Goal: Find contact information: Find contact information

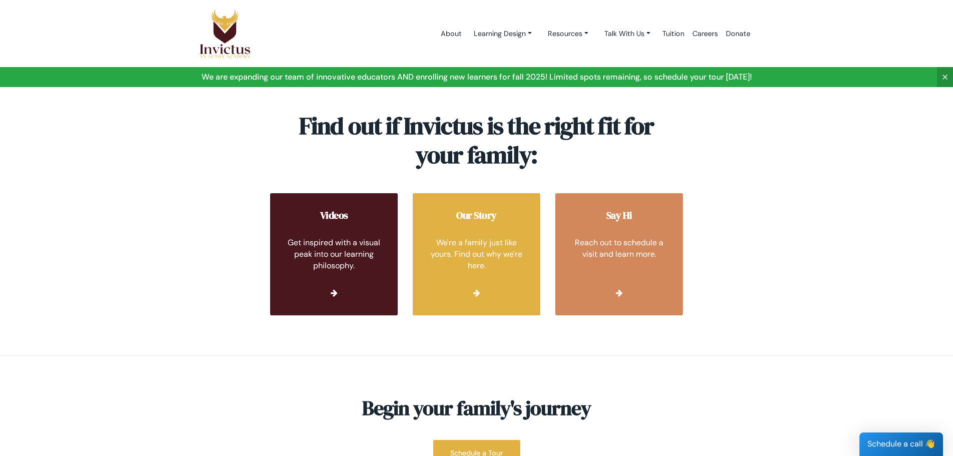
scroll to position [3746, 0]
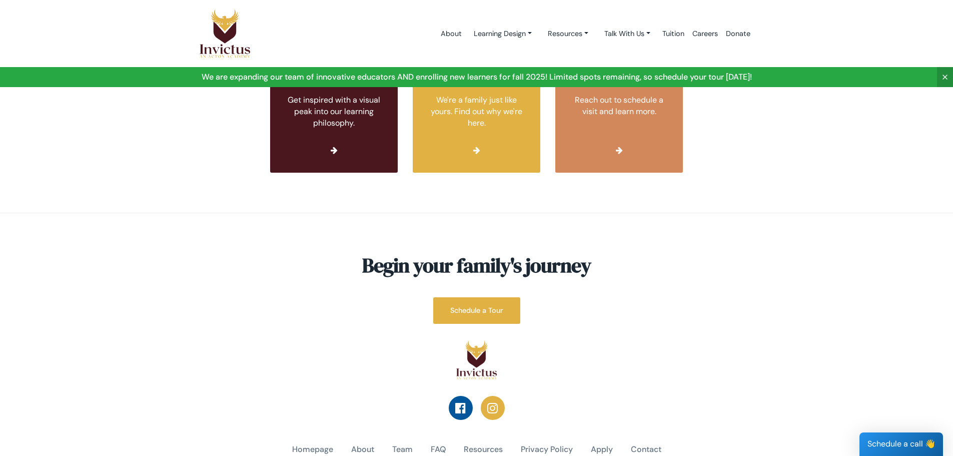
click at [459, 402] on icon at bounding box center [460, 408] width 11 height 12
click at [491, 402] on icon at bounding box center [492, 408] width 11 height 12
click at [641, 444] on link "Contact" at bounding box center [646, 450] width 31 height 12
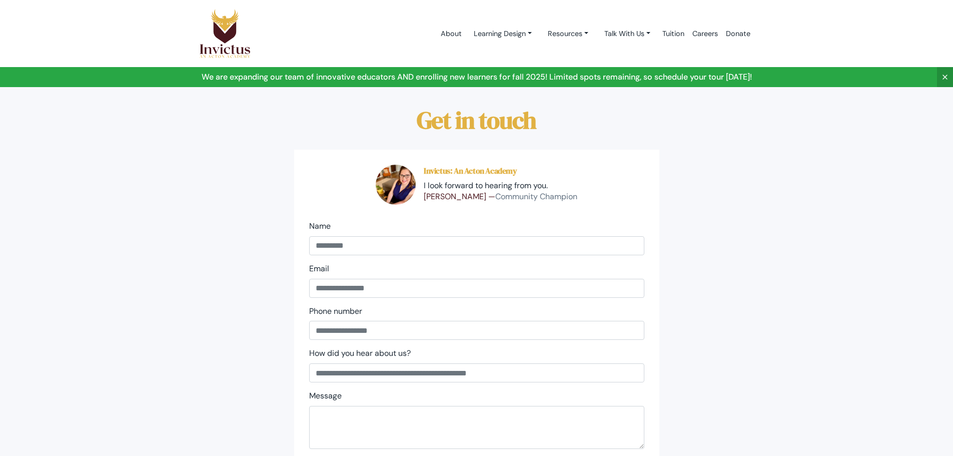
click at [448, 196] on p "[PERSON_NAME] — Community Champion" at bounding box center [501, 197] width 154 height 12
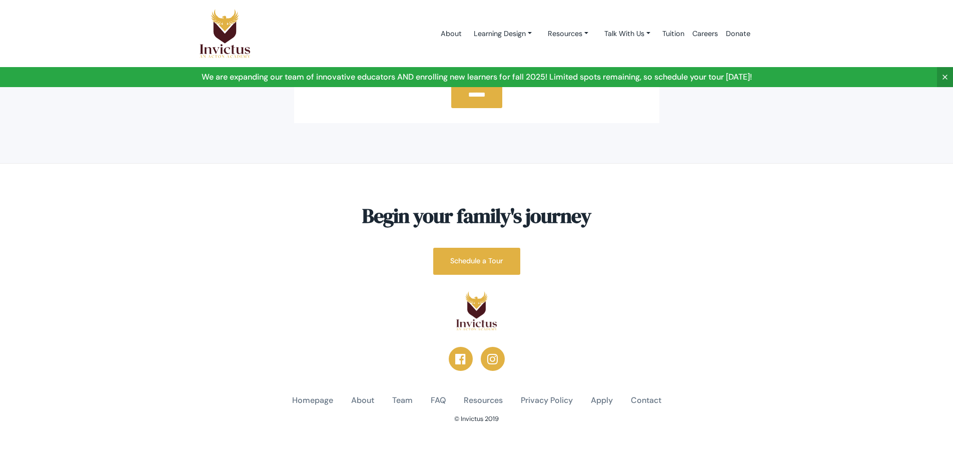
scroll to position [396, 0]
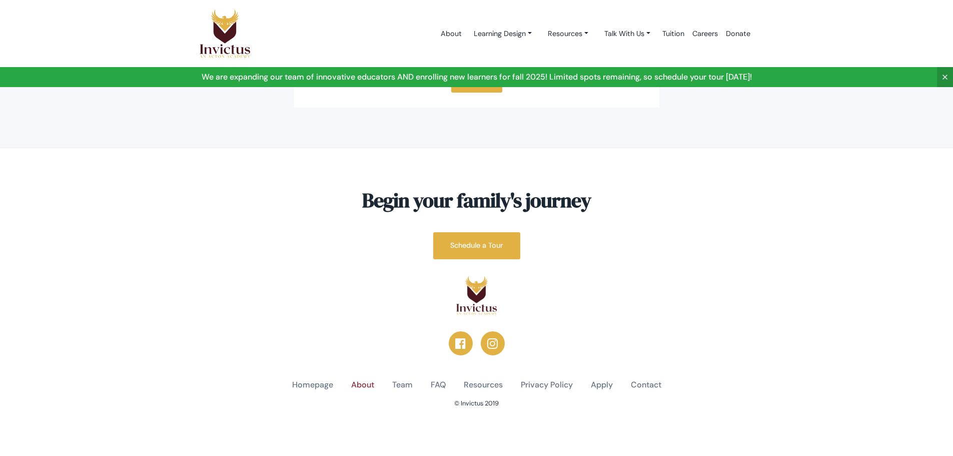
click at [369, 386] on link "About" at bounding box center [362, 385] width 23 height 12
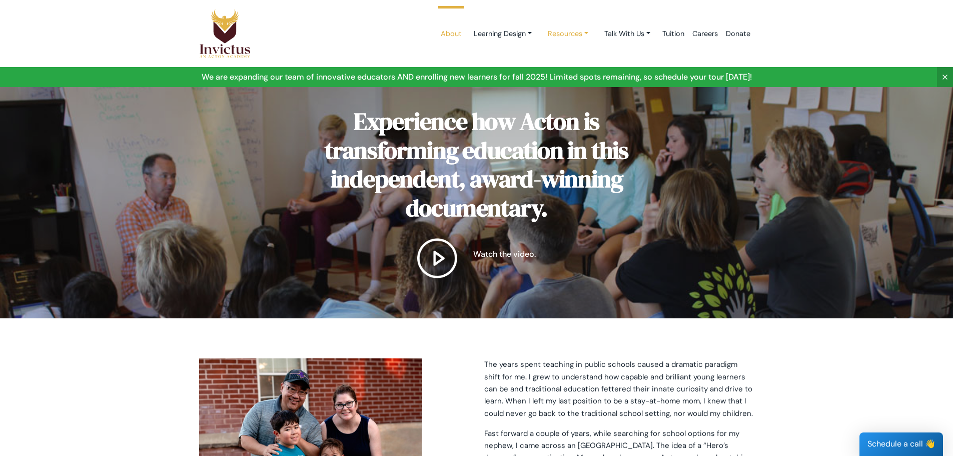
click at [540, 34] on link "Resources" at bounding box center [503, 34] width 74 height 19
drag, startPoint x: 779, startPoint y: 437, endPoint x: 770, endPoint y: 420, distance: 19.3
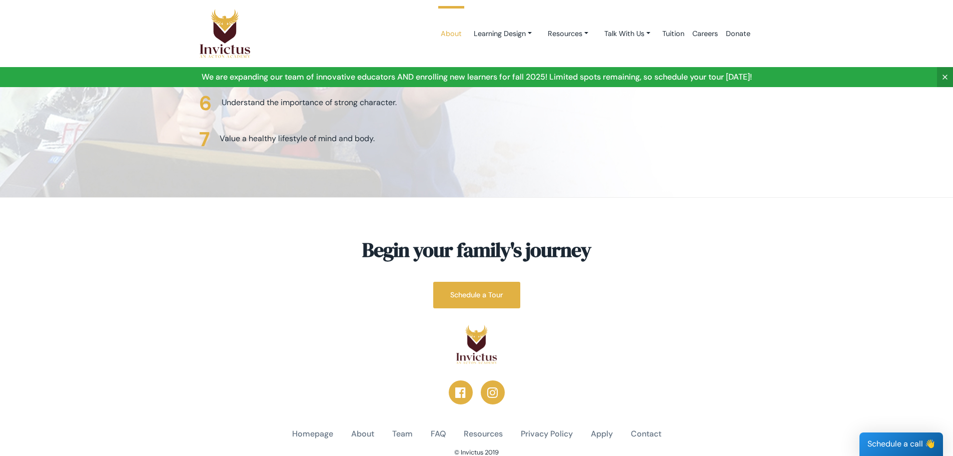
scroll to position [2532, 0]
click at [650, 428] on link "Contact" at bounding box center [646, 434] width 31 height 12
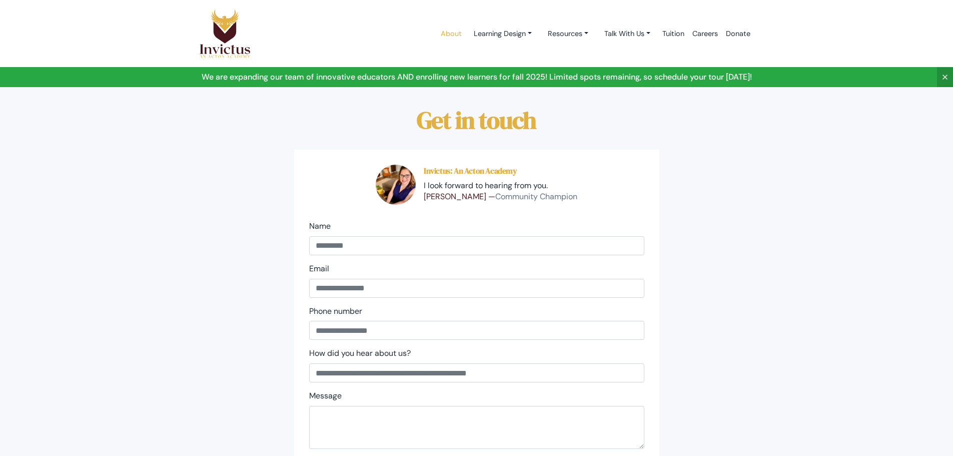
click at [443, 32] on link "About" at bounding box center [451, 34] width 29 height 43
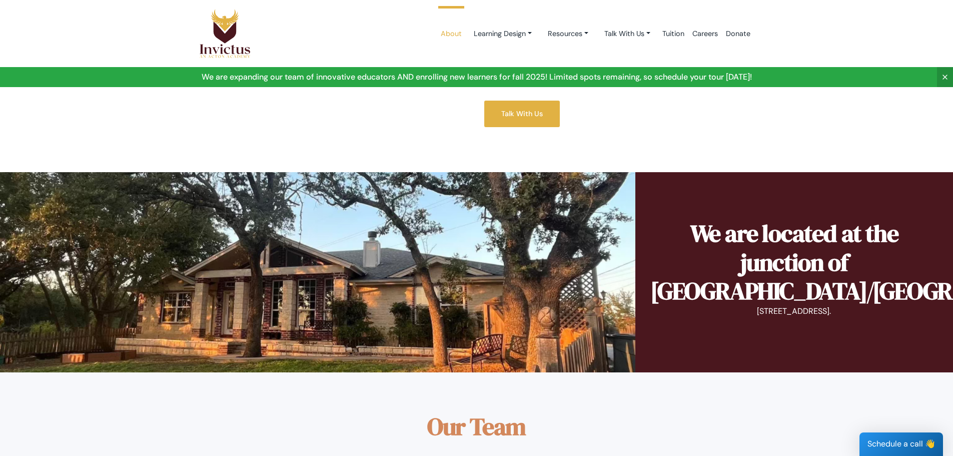
scroll to position [551, 0]
